Goal: Task Accomplishment & Management: Use online tool/utility

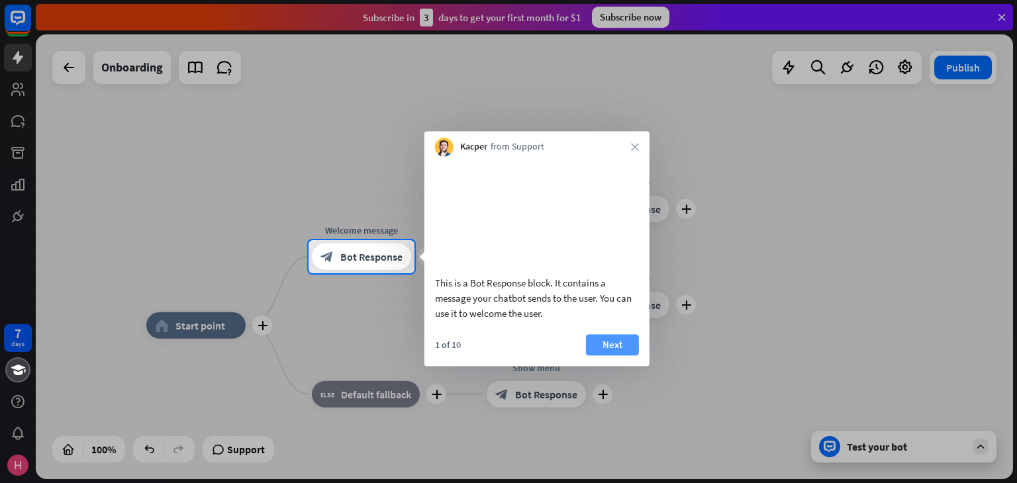
click at [612, 356] on button "Next" at bounding box center [612, 344] width 53 height 21
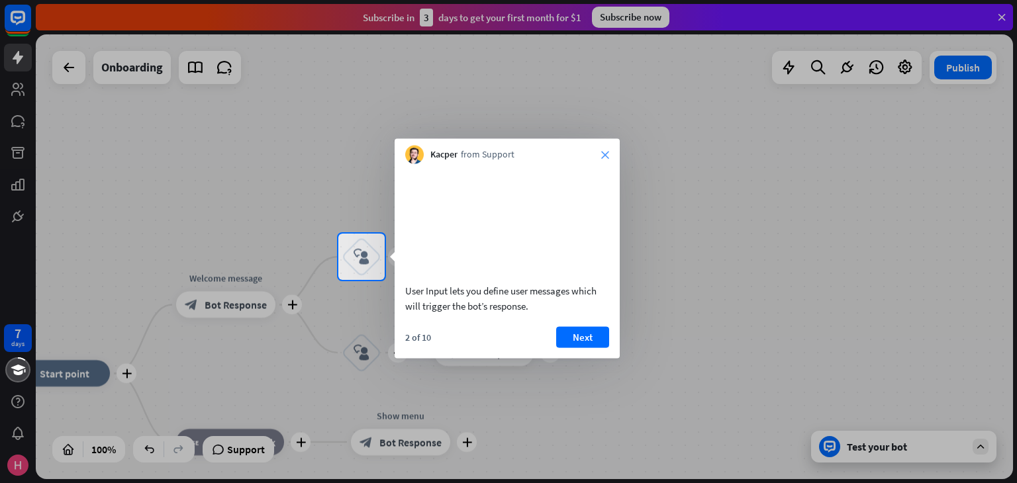
click at [609, 152] on icon "close" at bounding box center [605, 155] width 8 height 8
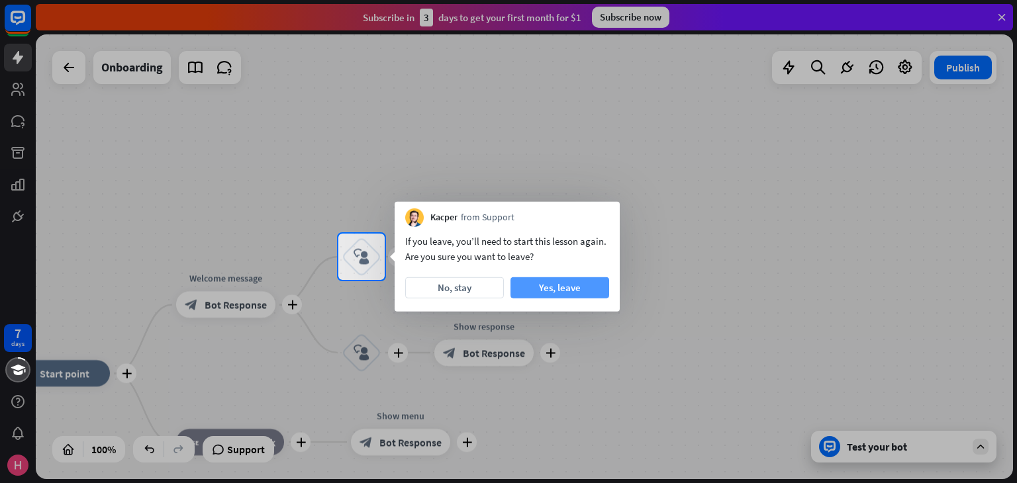
click at [552, 285] on button "Yes, leave" at bounding box center [560, 287] width 99 height 21
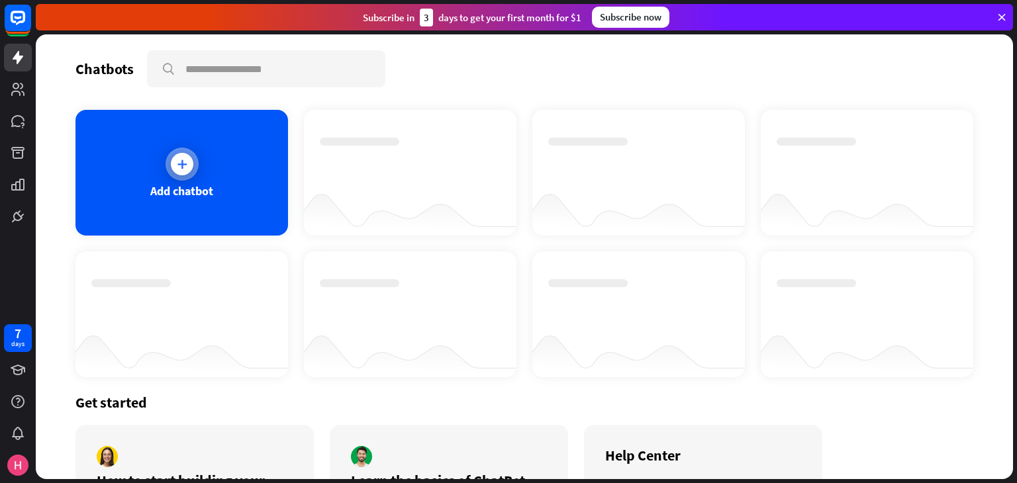
click at [188, 164] on div at bounding box center [182, 164] width 23 height 23
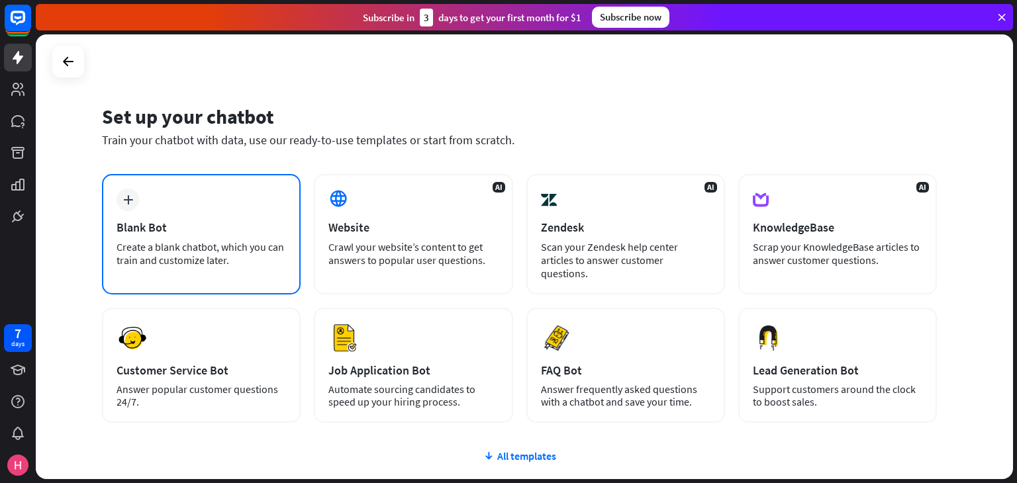
click at [134, 219] on div "plus Blank Bot Create a blank chatbot, which you can train and customize later." at bounding box center [201, 234] width 199 height 121
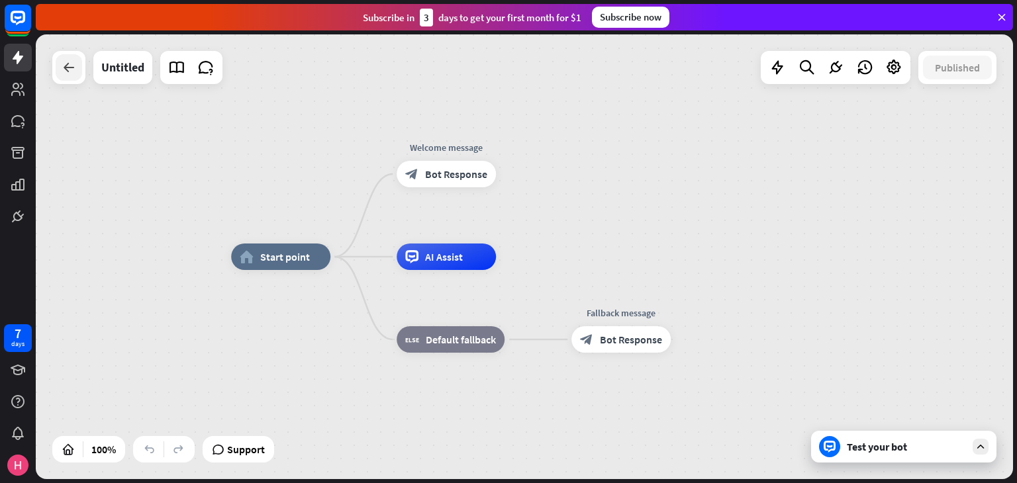
click at [70, 74] on icon at bounding box center [69, 68] width 16 height 16
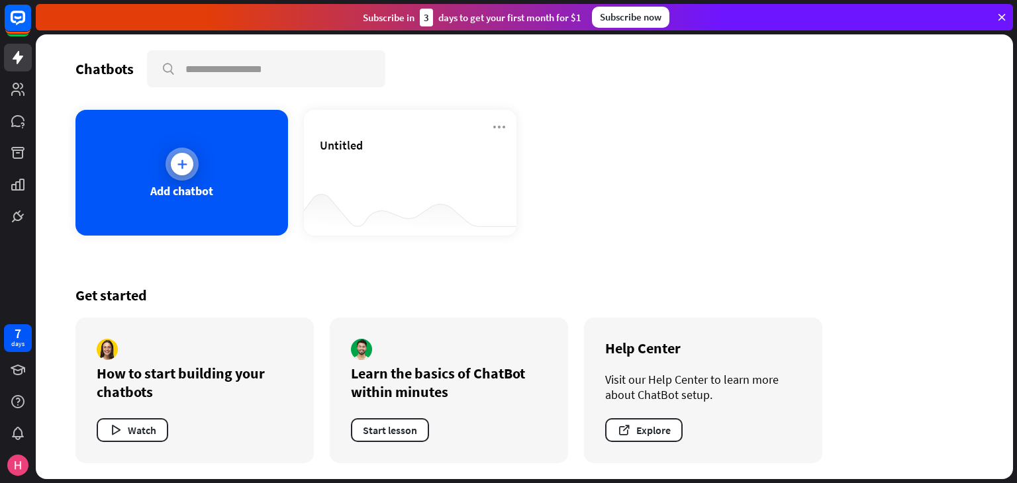
click at [173, 165] on div at bounding box center [182, 164] width 23 height 23
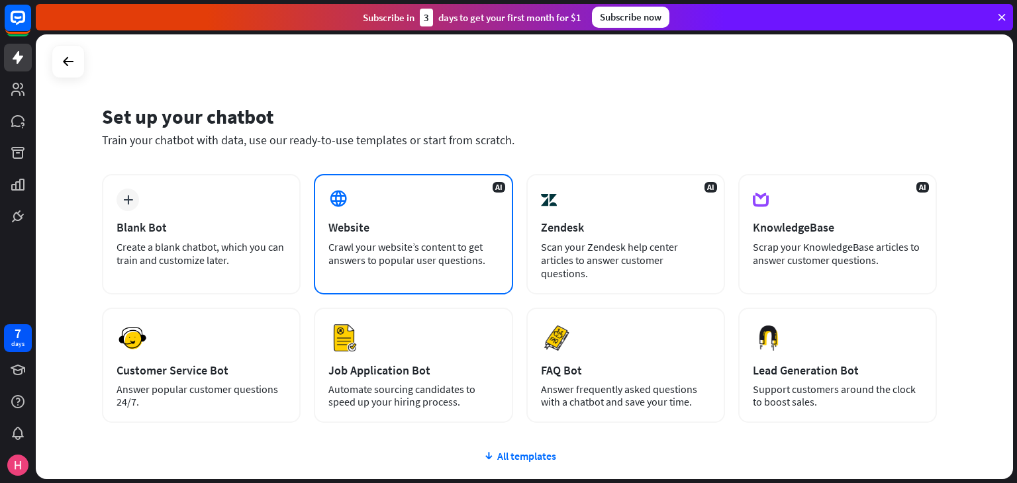
click at [346, 205] on icon at bounding box center [338, 199] width 20 height 20
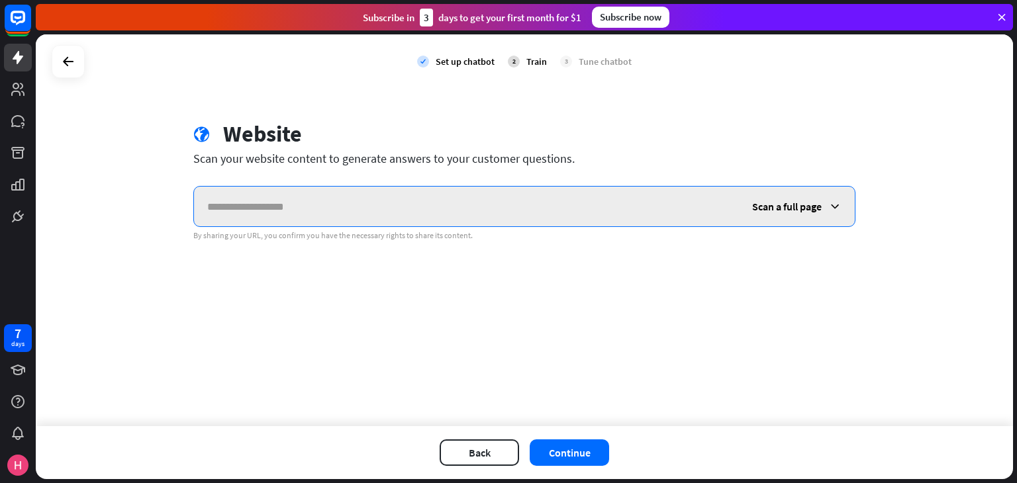
click at [229, 208] on input "text" at bounding box center [466, 207] width 545 height 40
paste input "**********"
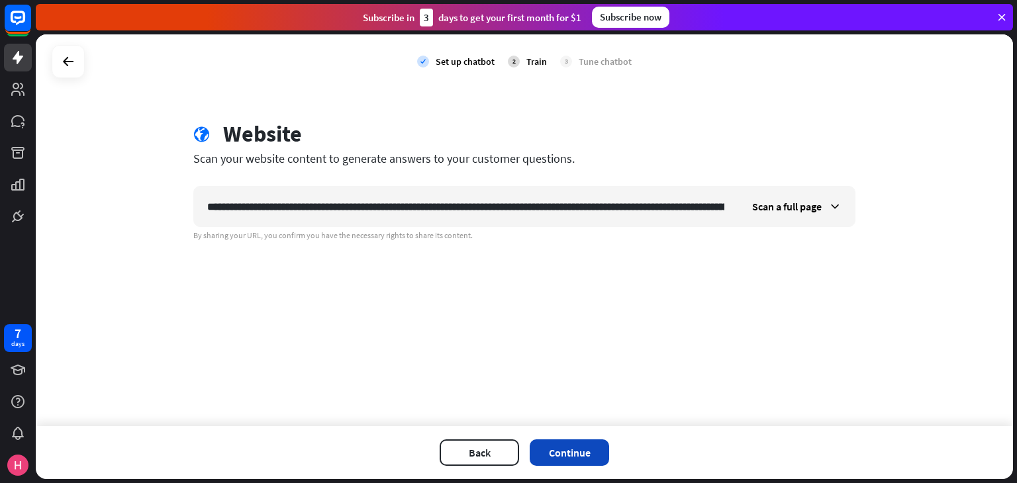
click at [572, 459] on button "Continue" at bounding box center [569, 453] width 79 height 26
click at [834, 205] on icon at bounding box center [835, 206] width 13 height 13
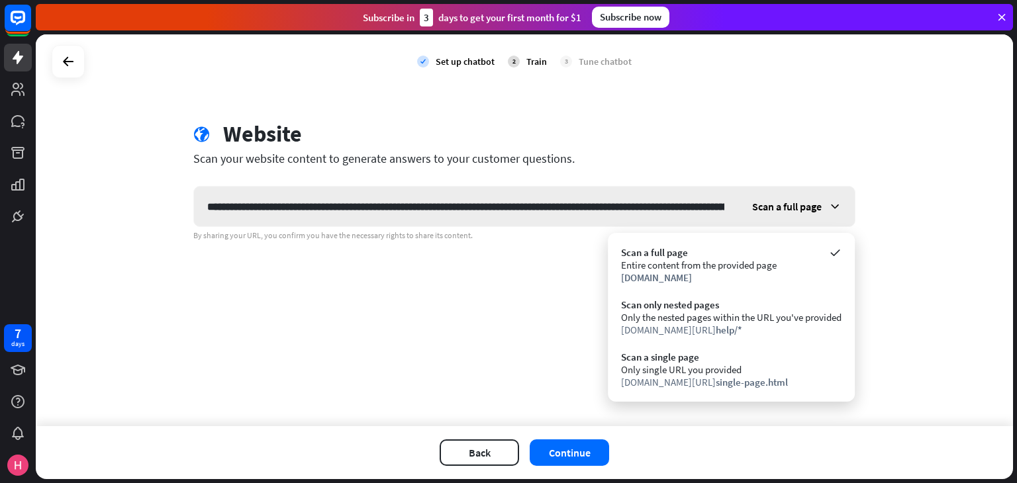
click at [819, 204] on span "Scan a full page" at bounding box center [787, 206] width 70 height 13
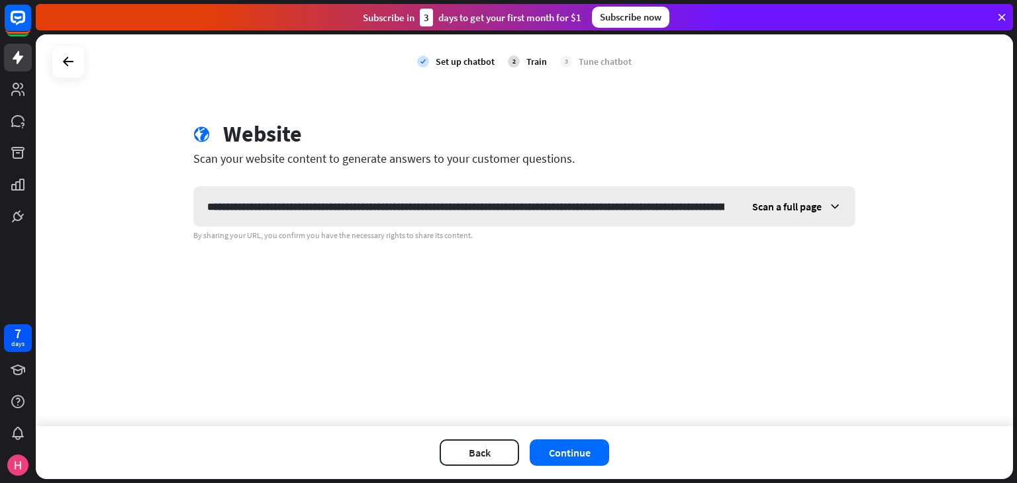
click at [811, 204] on span "Scan a full page" at bounding box center [787, 206] width 70 height 13
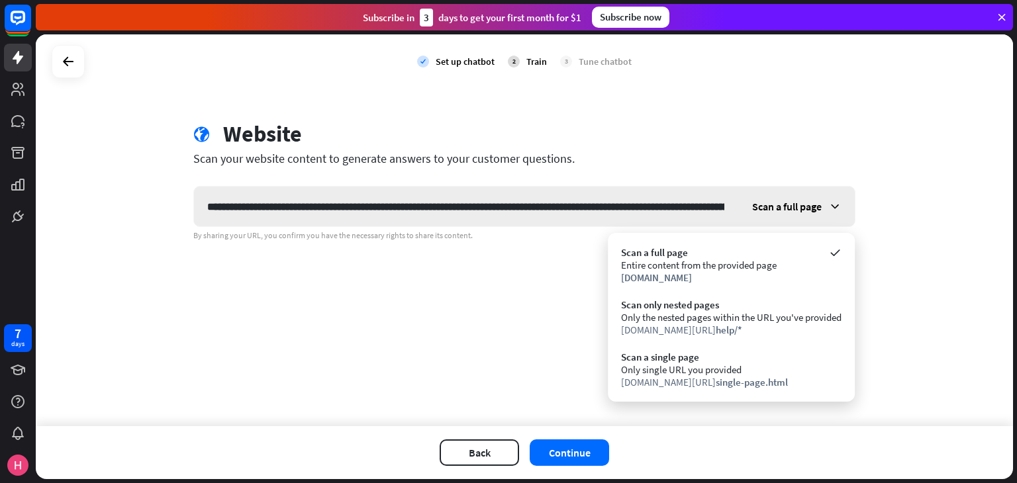
click at [811, 204] on span "Scan a full page" at bounding box center [787, 206] width 70 height 13
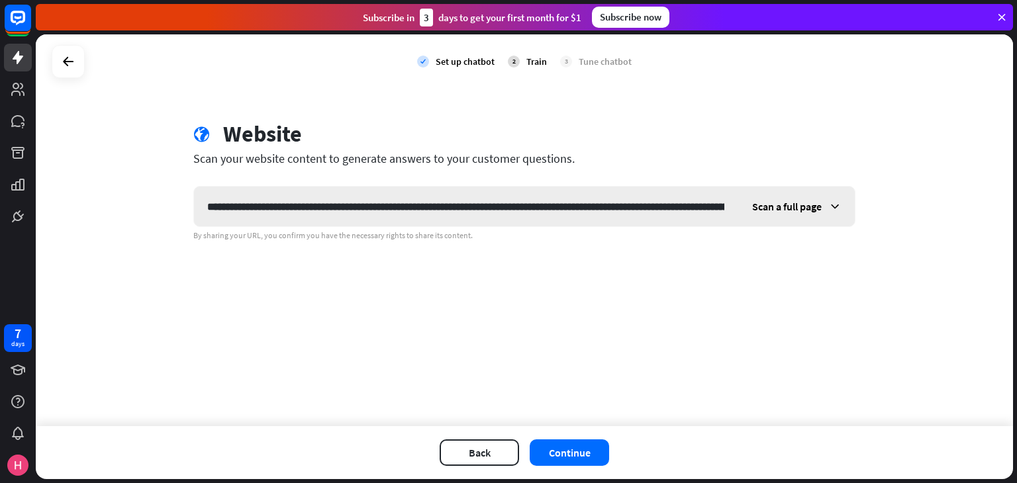
click at [811, 204] on span "Scan a full page" at bounding box center [787, 206] width 70 height 13
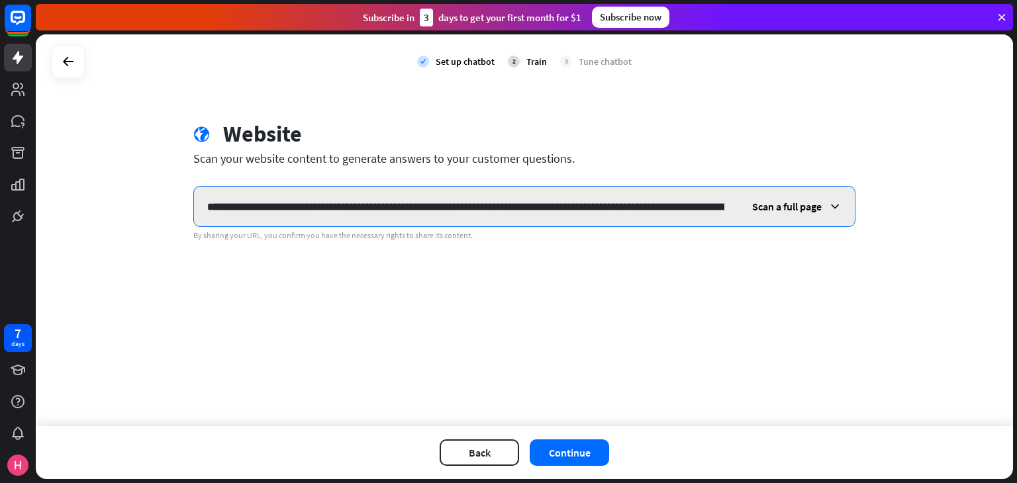
click at [694, 205] on input "text" at bounding box center [466, 207] width 544 height 40
type input "**********"
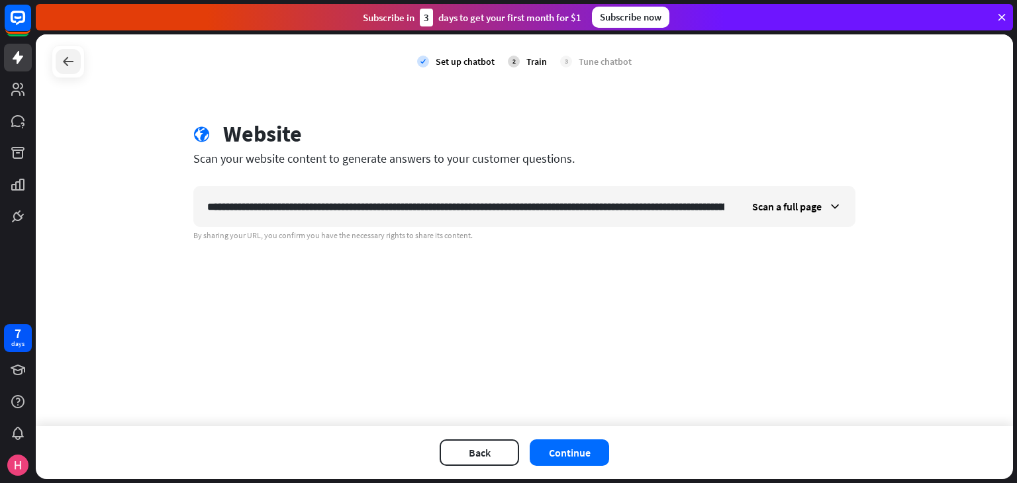
click at [64, 68] on icon at bounding box center [68, 62] width 16 height 16
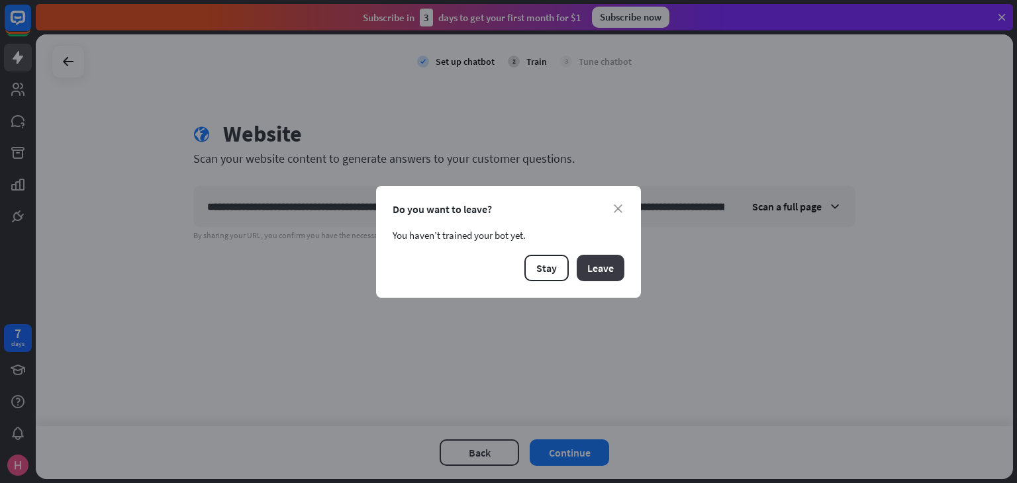
click at [593, 271] on button "Leave" at bounding box center [601, 268] width 48 height 26
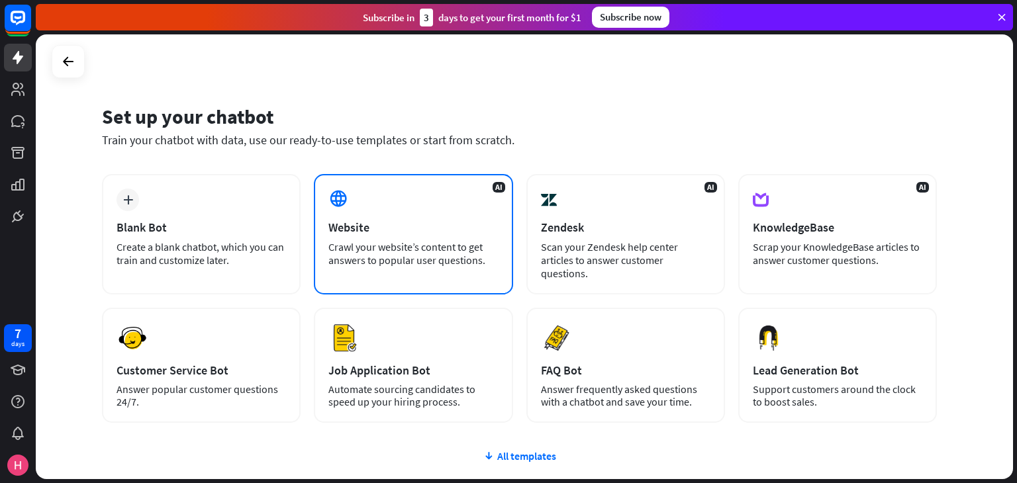
click at [378, 236] on div "AI Website Crawl your website’s content to get answers to popular user question…" at bounding box center [413, 234] width 199 height 121
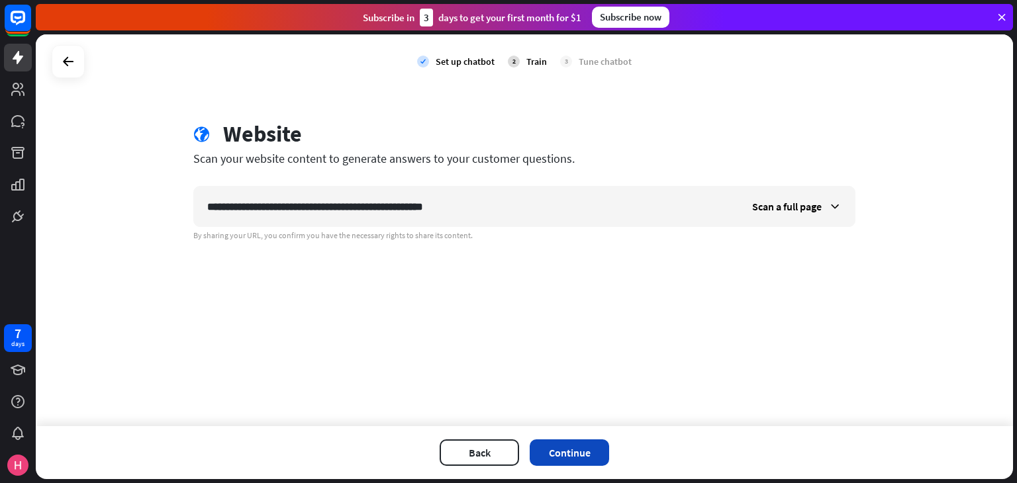
type input "**********"
click at [572, 456] on button "Continue" at bounding box center [569, 453] width 79 height 26
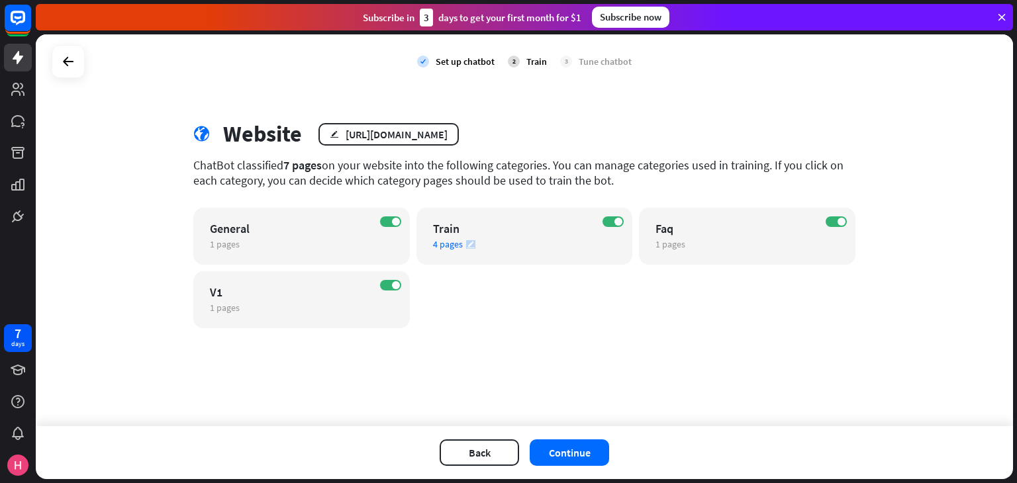
drag, startPoint x: 493, startPoint y: 266, endPoint x: 466, endPoint y: 242, distance: 36.6
click at [466, 242] on div "ON General 1 pages edit ON Train 4 pages edit ON Faq 1 pages edit ON V1 1 pages…" at bounding box center [524, 268] width 662 height 121
click at [246, 242] on icon "edit" at bounding box center [247, 244] width 9 height 9
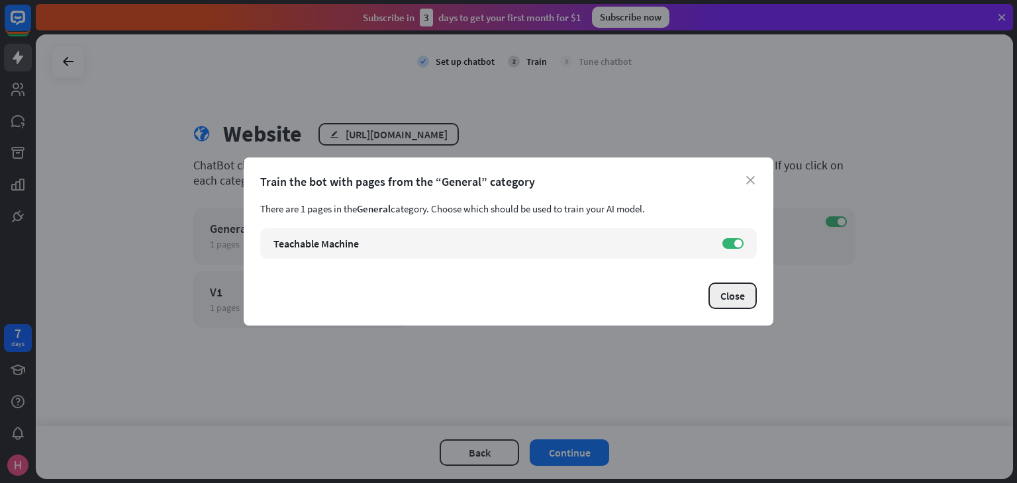
click at [730, 295] on button "Close" at bounding box center [733, 296] width 48 height 26
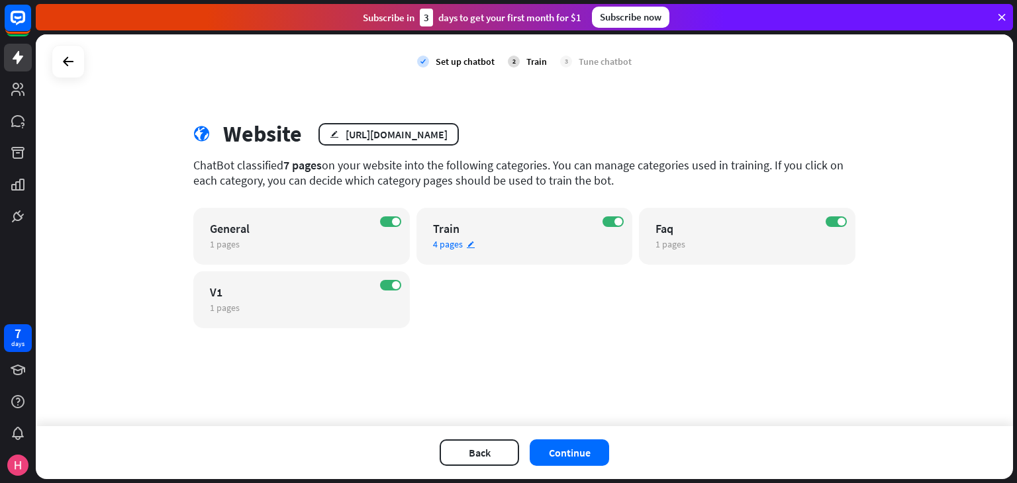
click at [514, 226] on div "Train" at bounding box center [513, 228] width 160 height 15
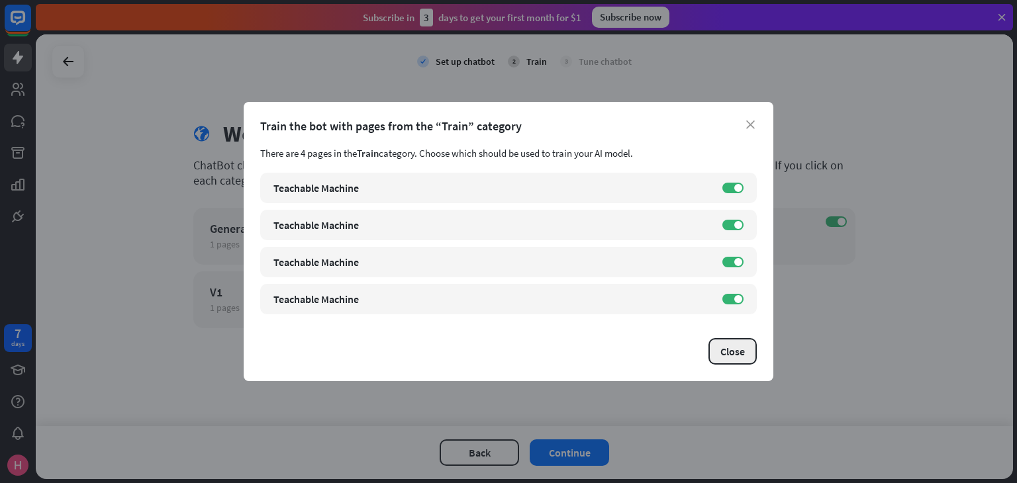
click at [750, 349] on button "Close" at bounding box center [733, 351] width 48 height 26
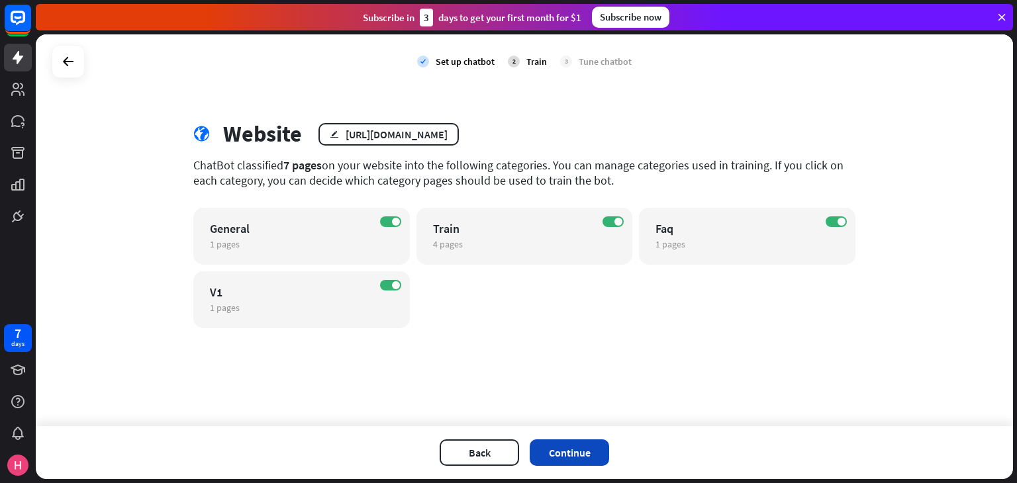
click at [587, 454] on button "Continue" at bounding box center [569, 453] width 79 height 26
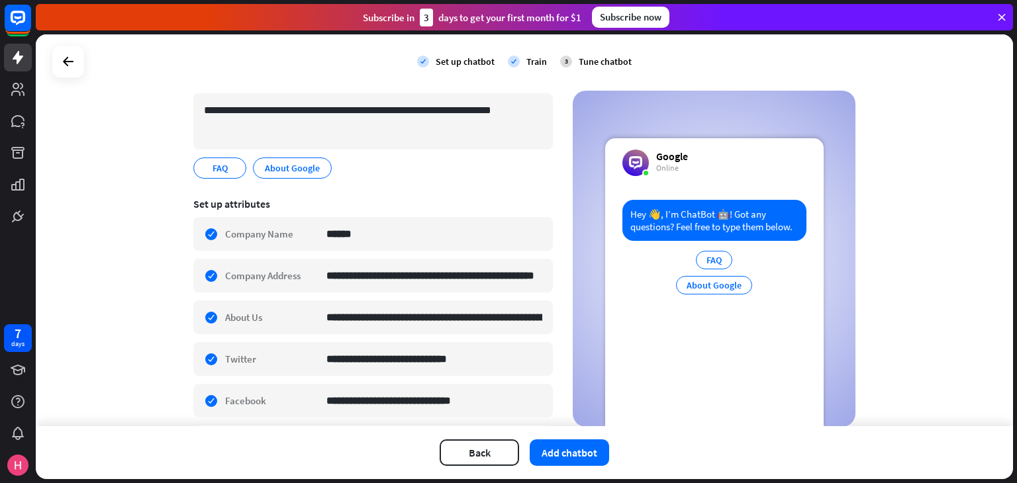
scroll to position [115, 0]
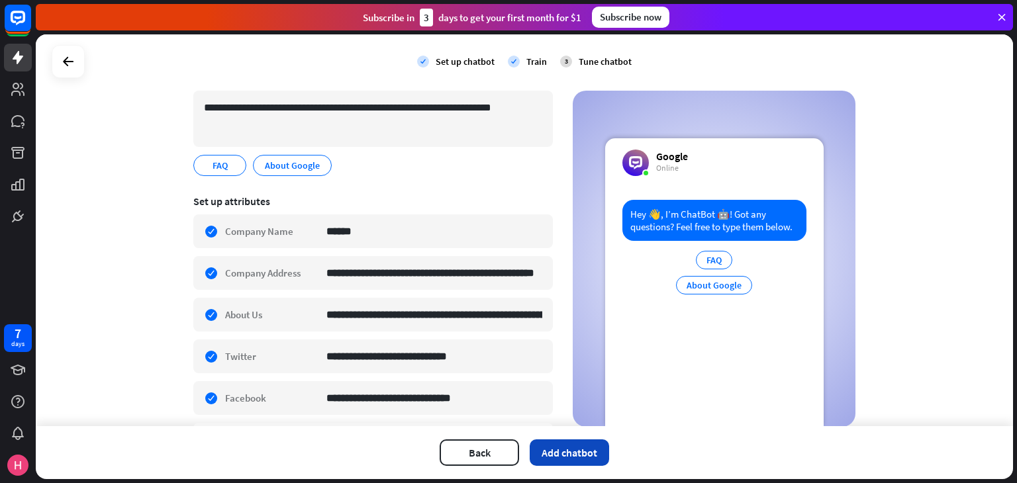
click at [558, 456] on button "Add chatbot" at bounding box center [569, 453] width 79 height 26
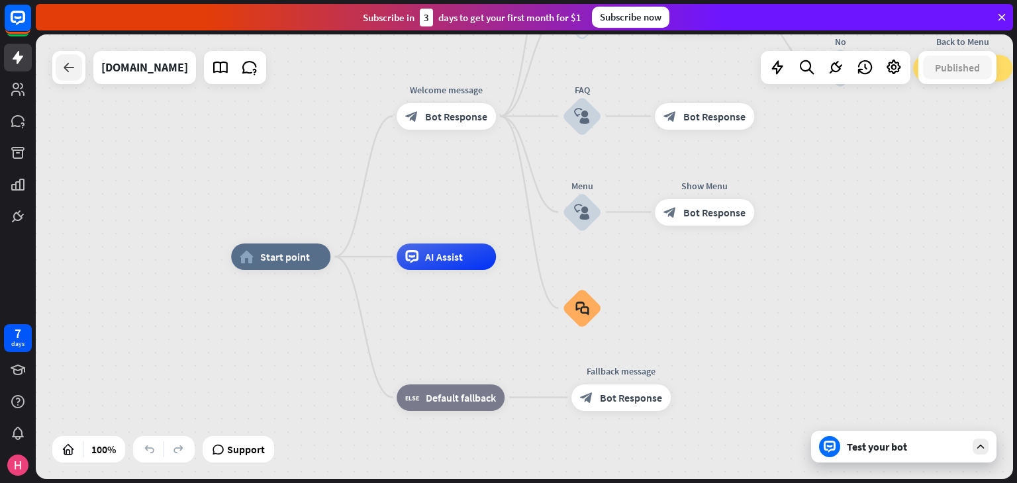
click at [72, 65] on icon at bounding box center [69, 68] width 16 height 16
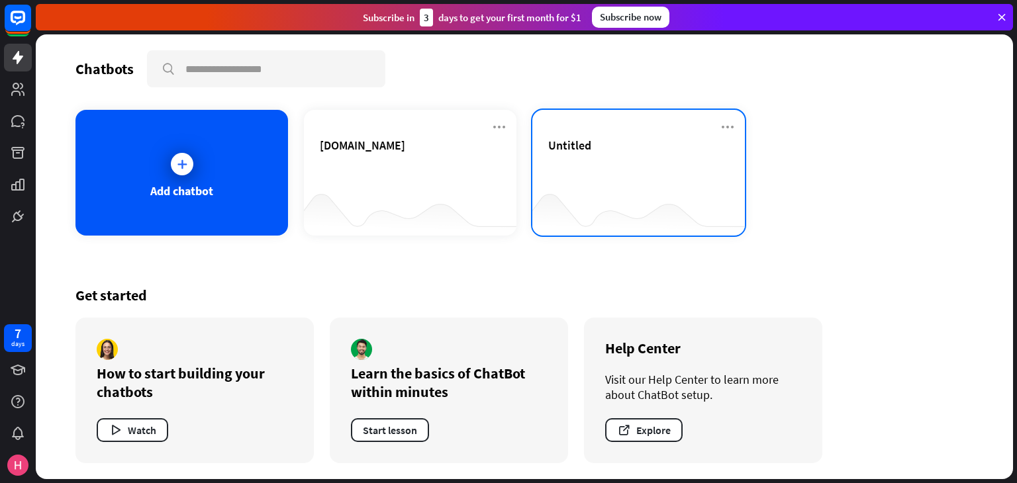
click at [587, 170] on div "Untitled" at bounding box center [638, 161] width 181 height 46
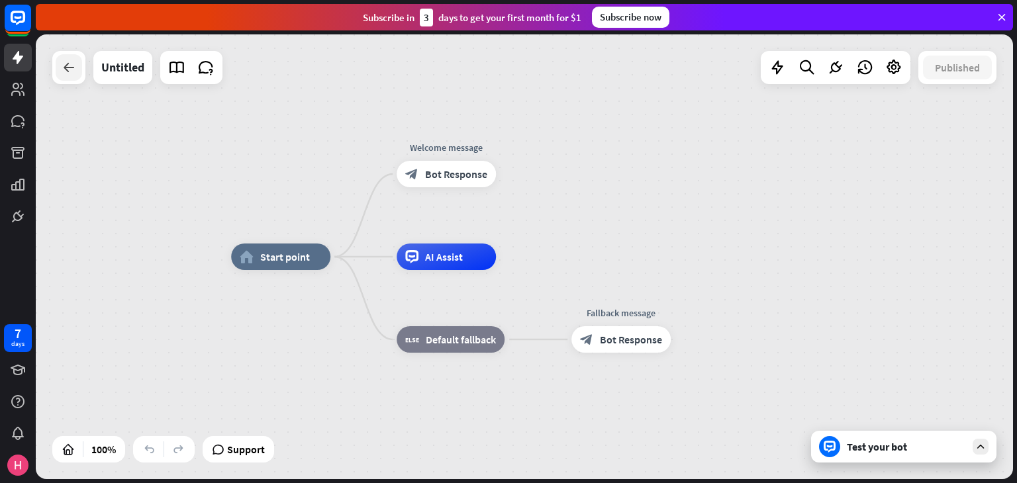
click at [74, 79] on div at bounding box center [69, 67] width 26 height 26
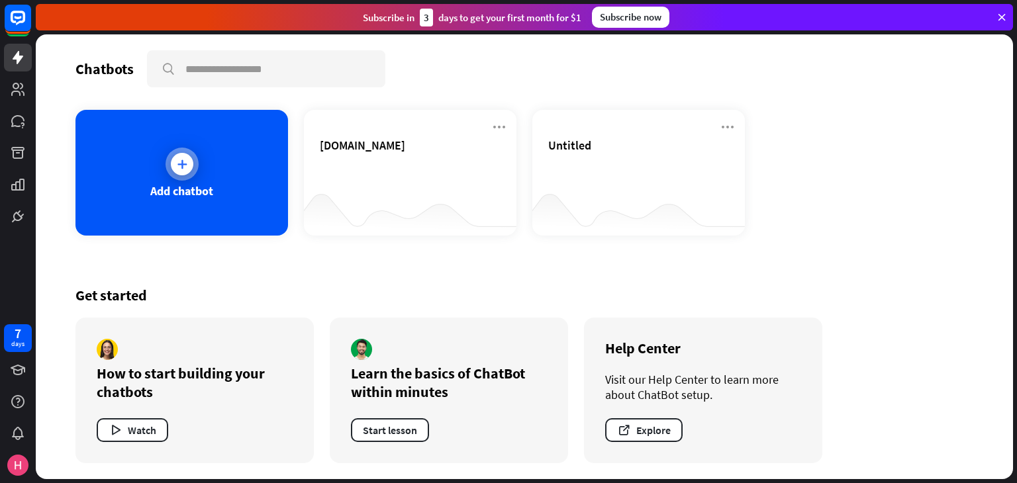
click at [177, 172] on div at bounding box center [182, 164] width 23 height 23
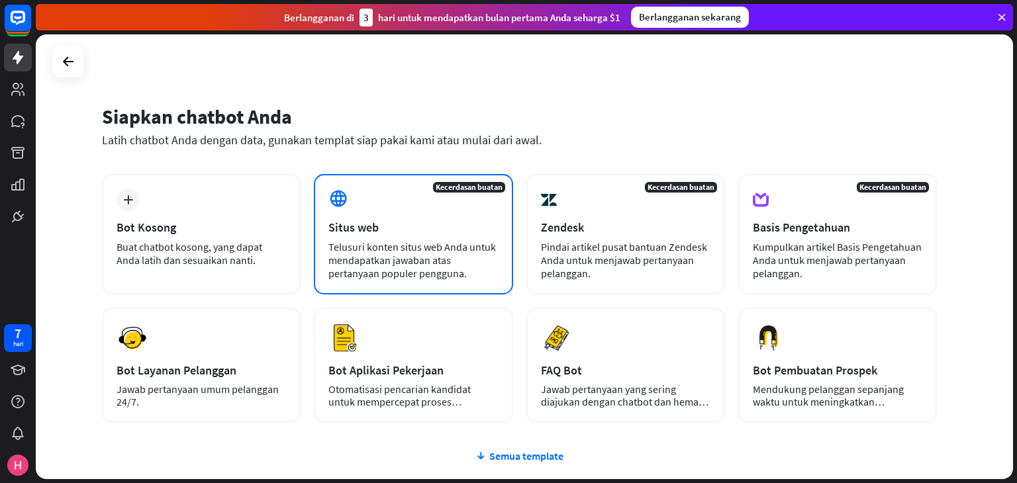
click at [367, 240] on font "Telusuri konten situs web Anda untuk mendapatkan jawaban atas pertanyaan popule…" at bounding box center [412, 260] width 168 height 40
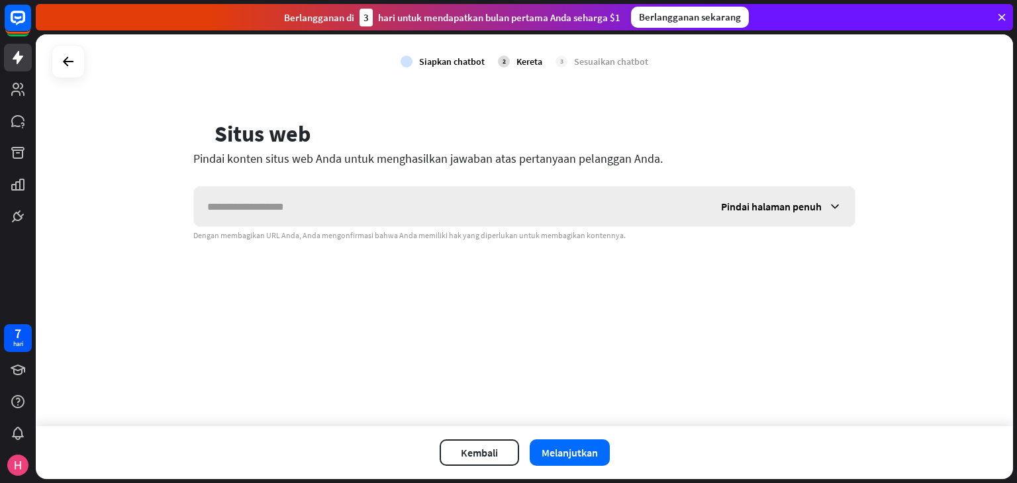
click at [783, 212] on font "Pindai halaman penuh" at bounding box center [771, 206] width 101 height 13
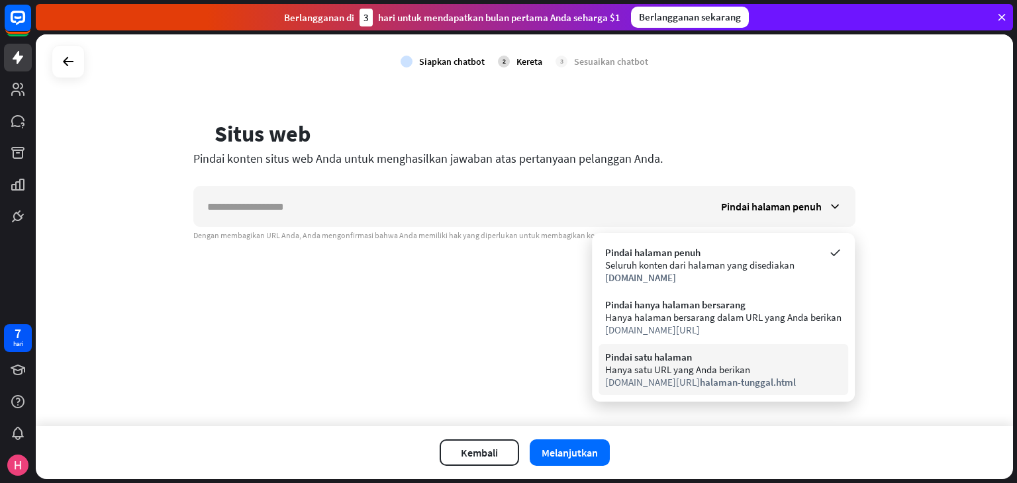
click at [732, 373] on font "Hanya satu URL yang Anda berikan" at bounding box center [677, 370] width 145 height 13
